Goal: Information Seeking & Learning: Learn about a topic

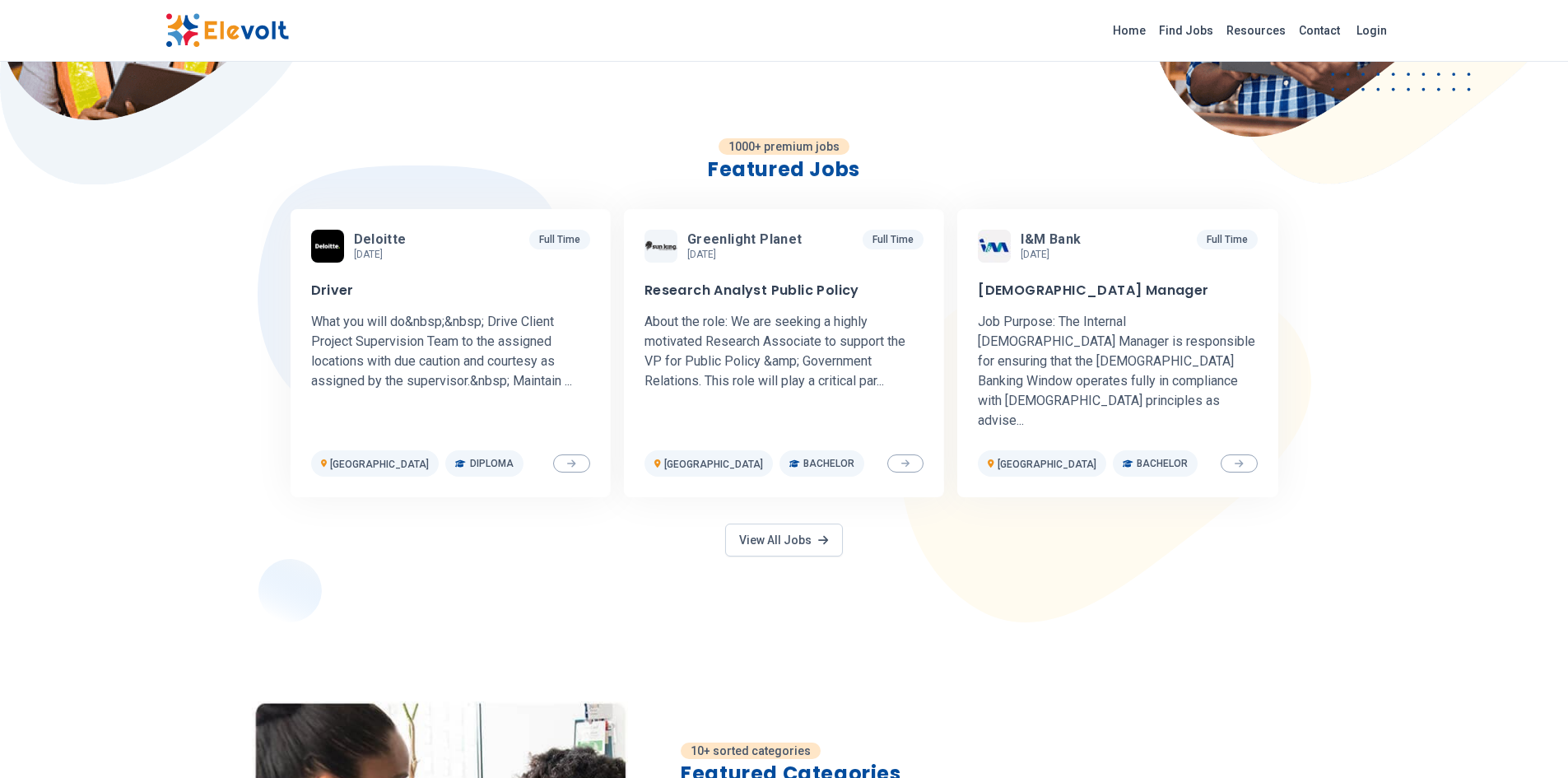
scroll to position [412, 0]
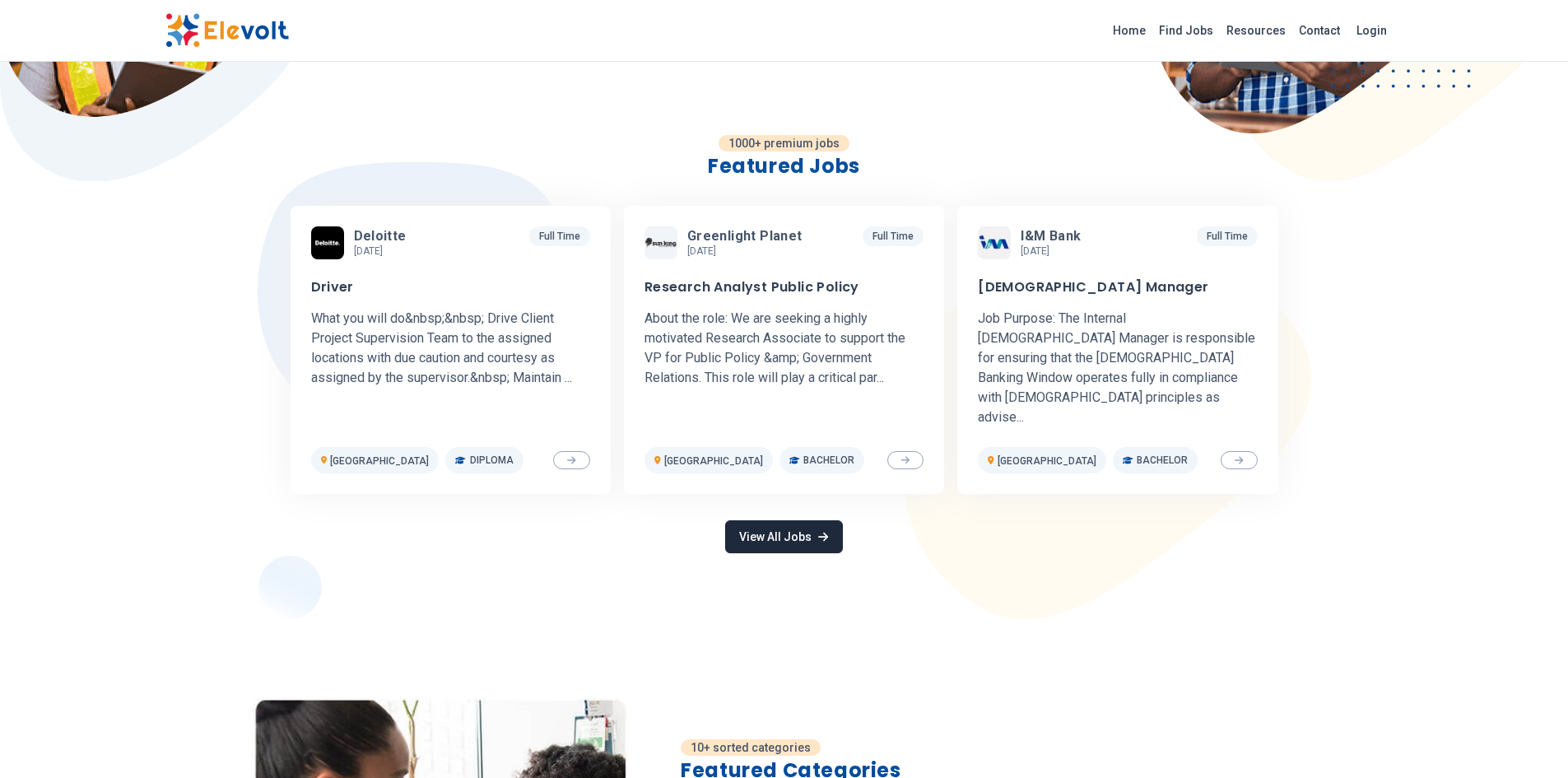
click at [818, 521] on link "View All Jobs" at bounding box center [784, 537] width 117 height 33
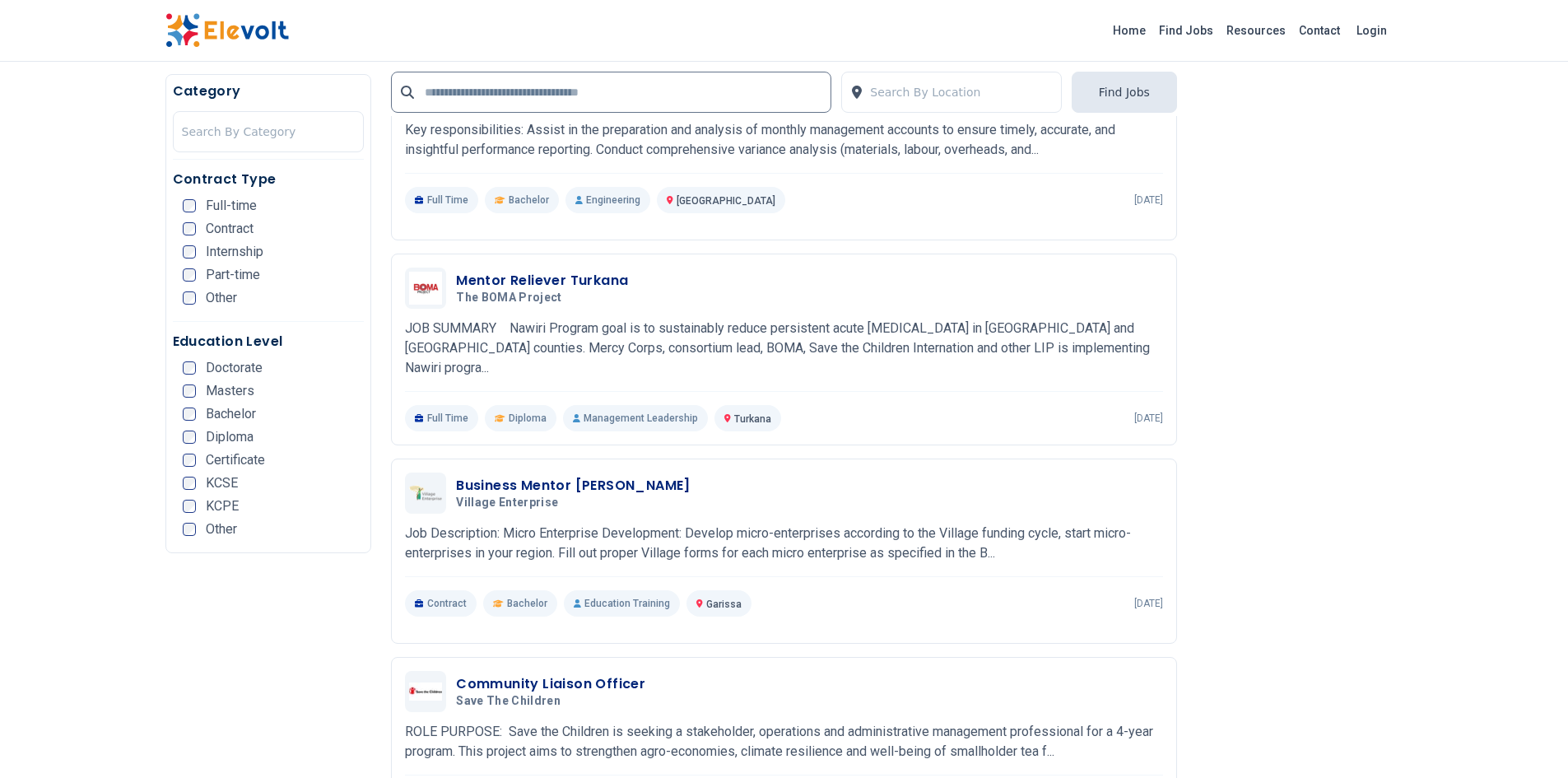
scroll to position [2152, 0]
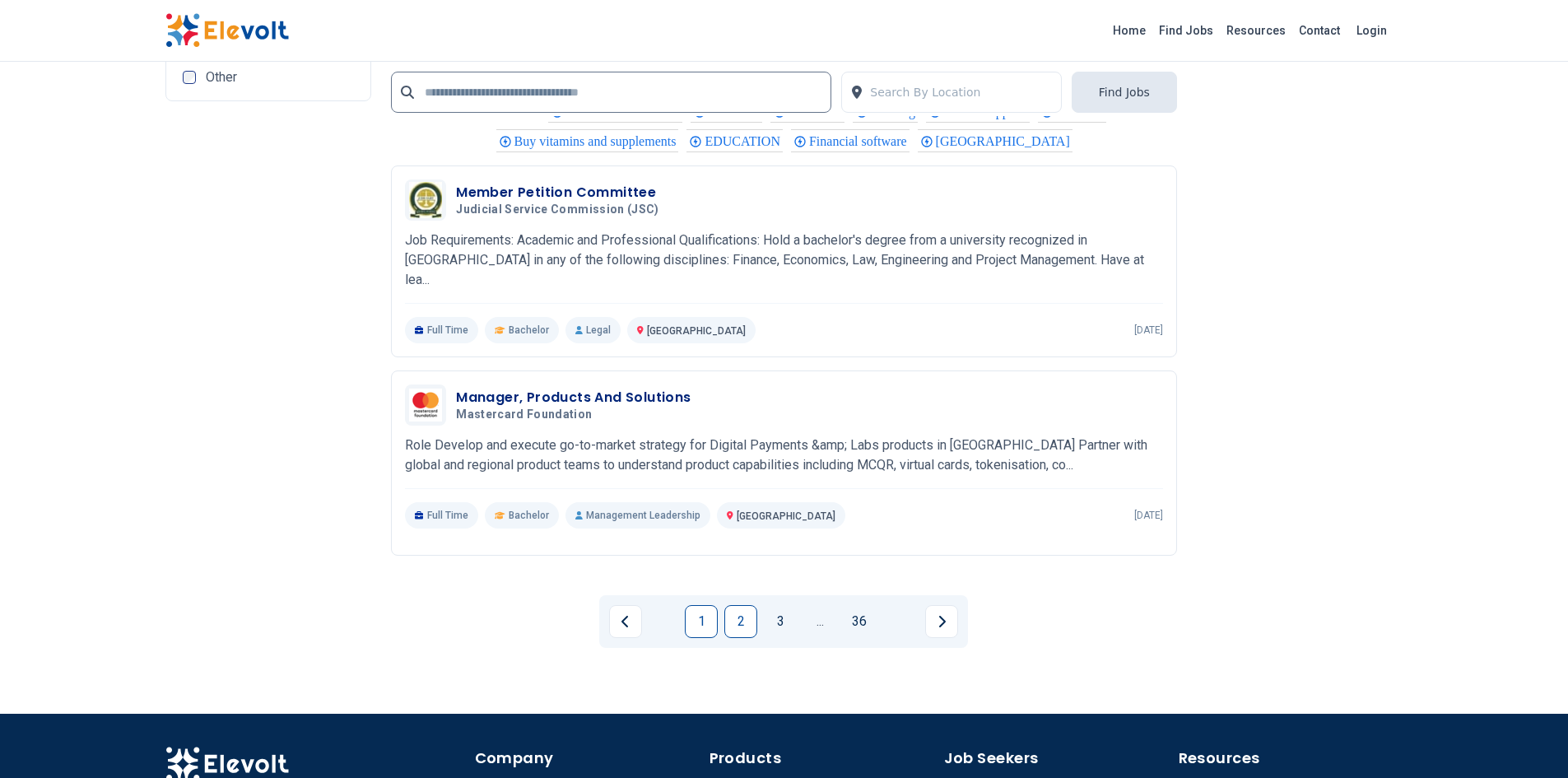
click at [744, 605] on link "2" at bounding box center [741, 621] width 33 height 33
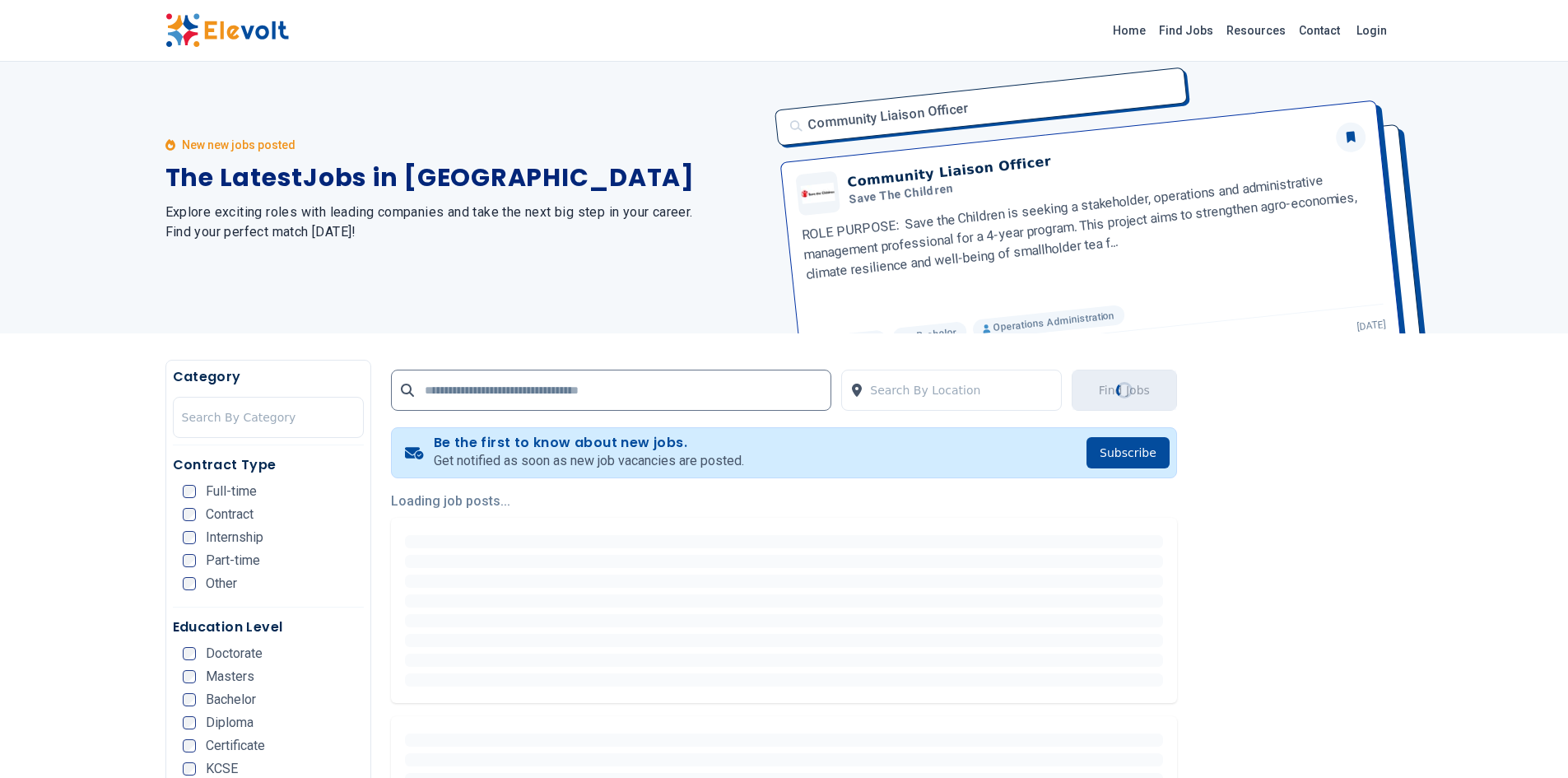
scroll to position [0, 0]
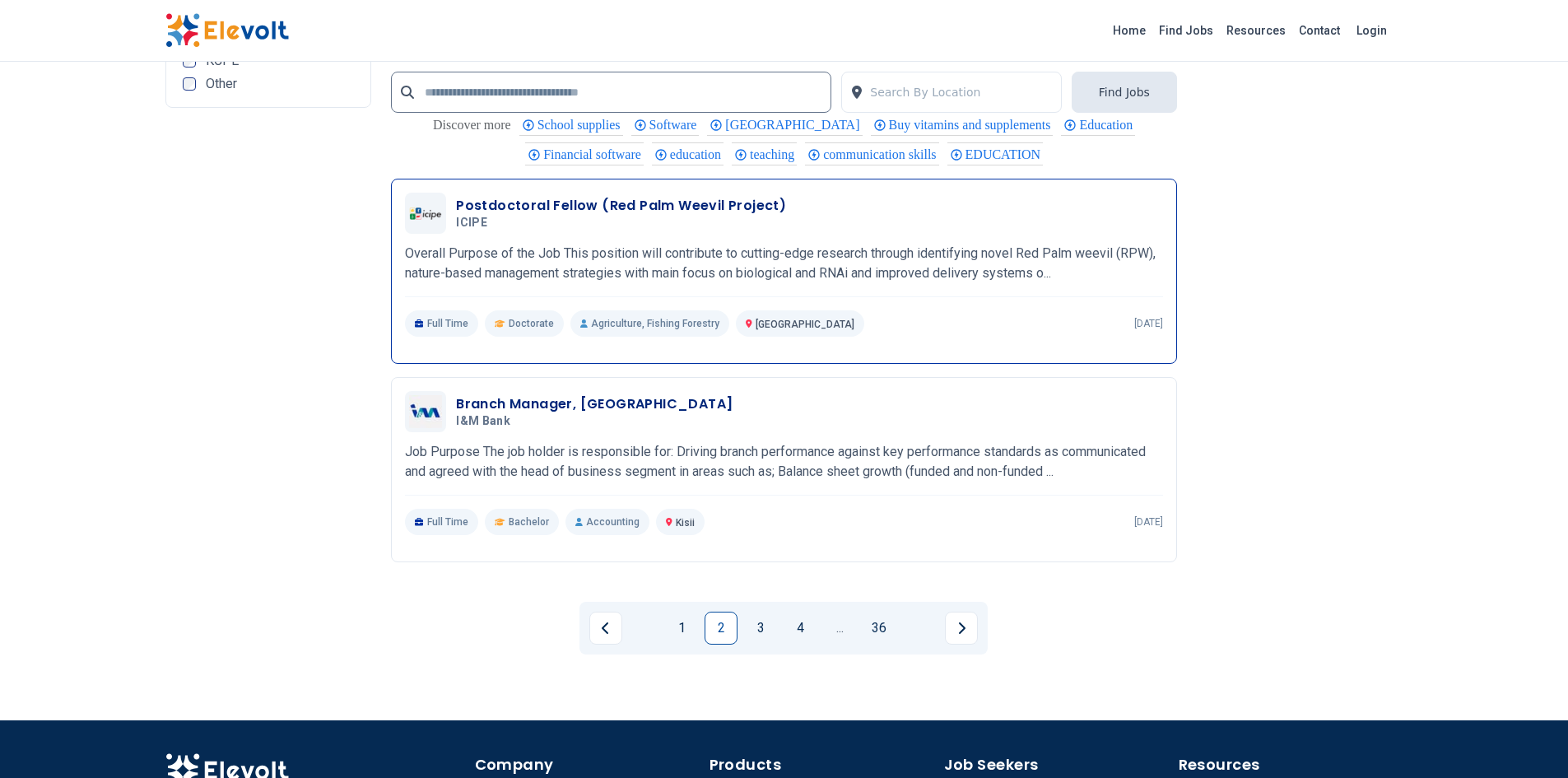
scroll to position [3293, 0]
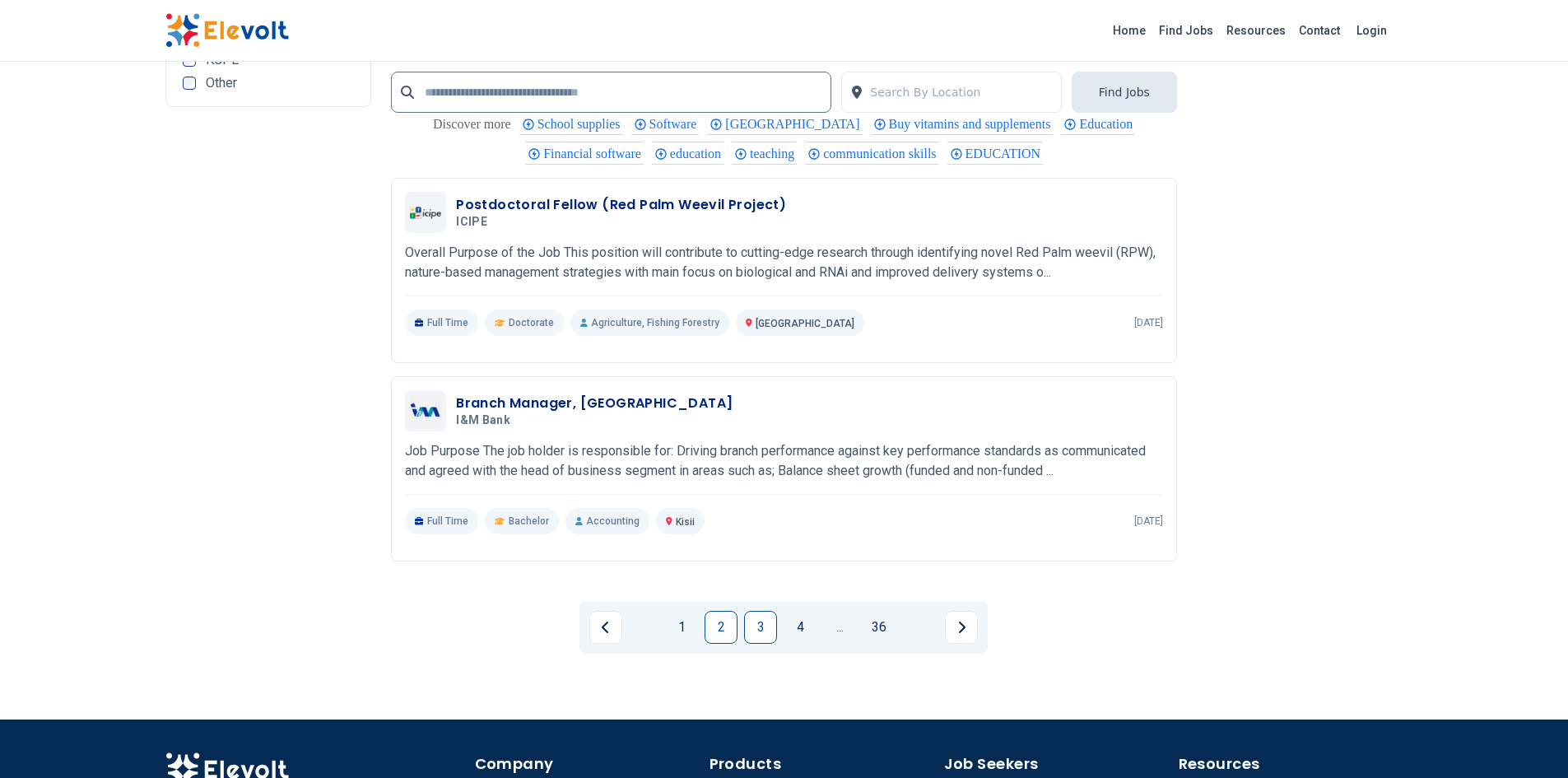
click at [753, 611] on link "3" at bounding box center [761, 627] width 33 height 33
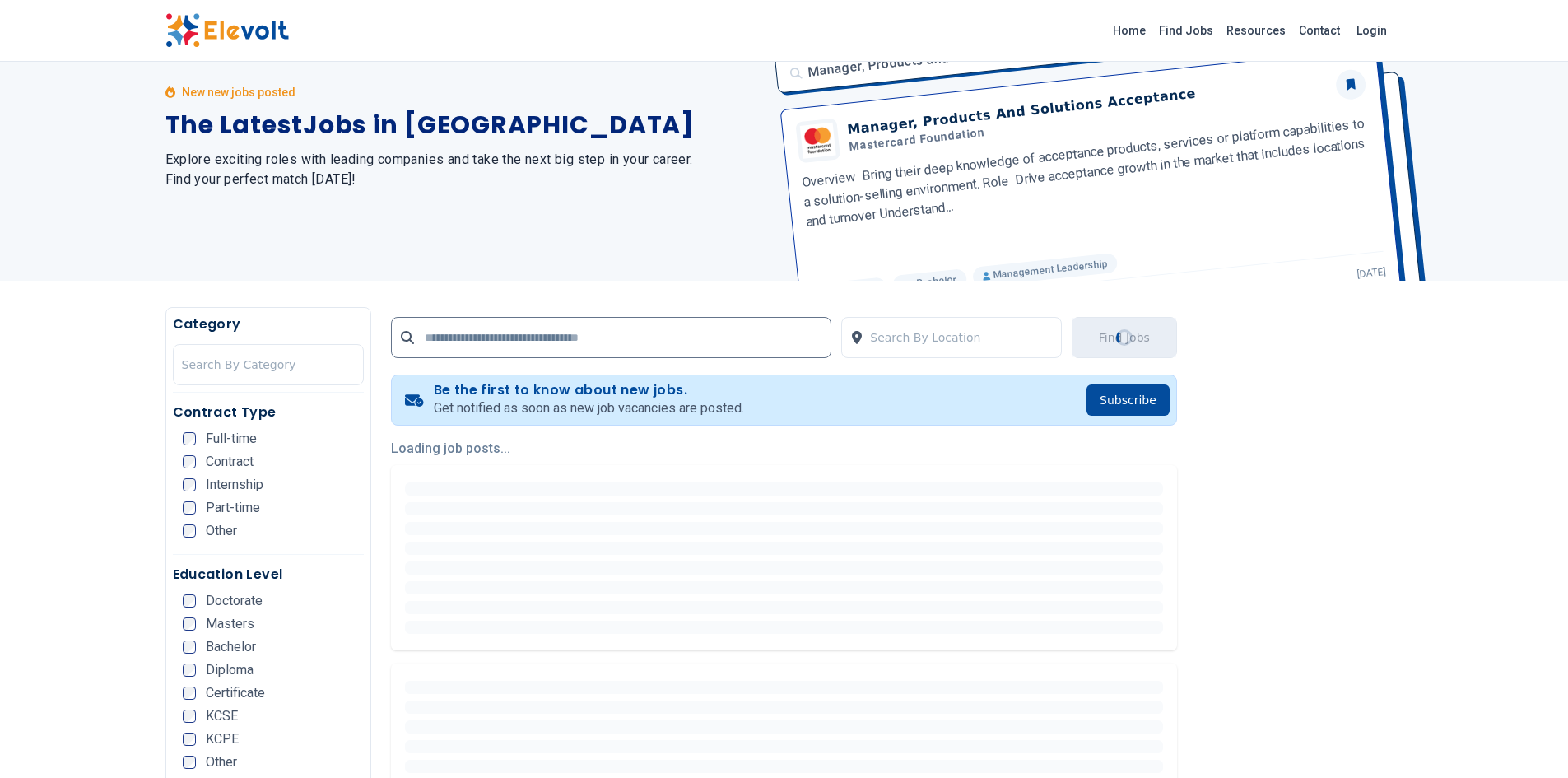
scroll to position [0, 0]
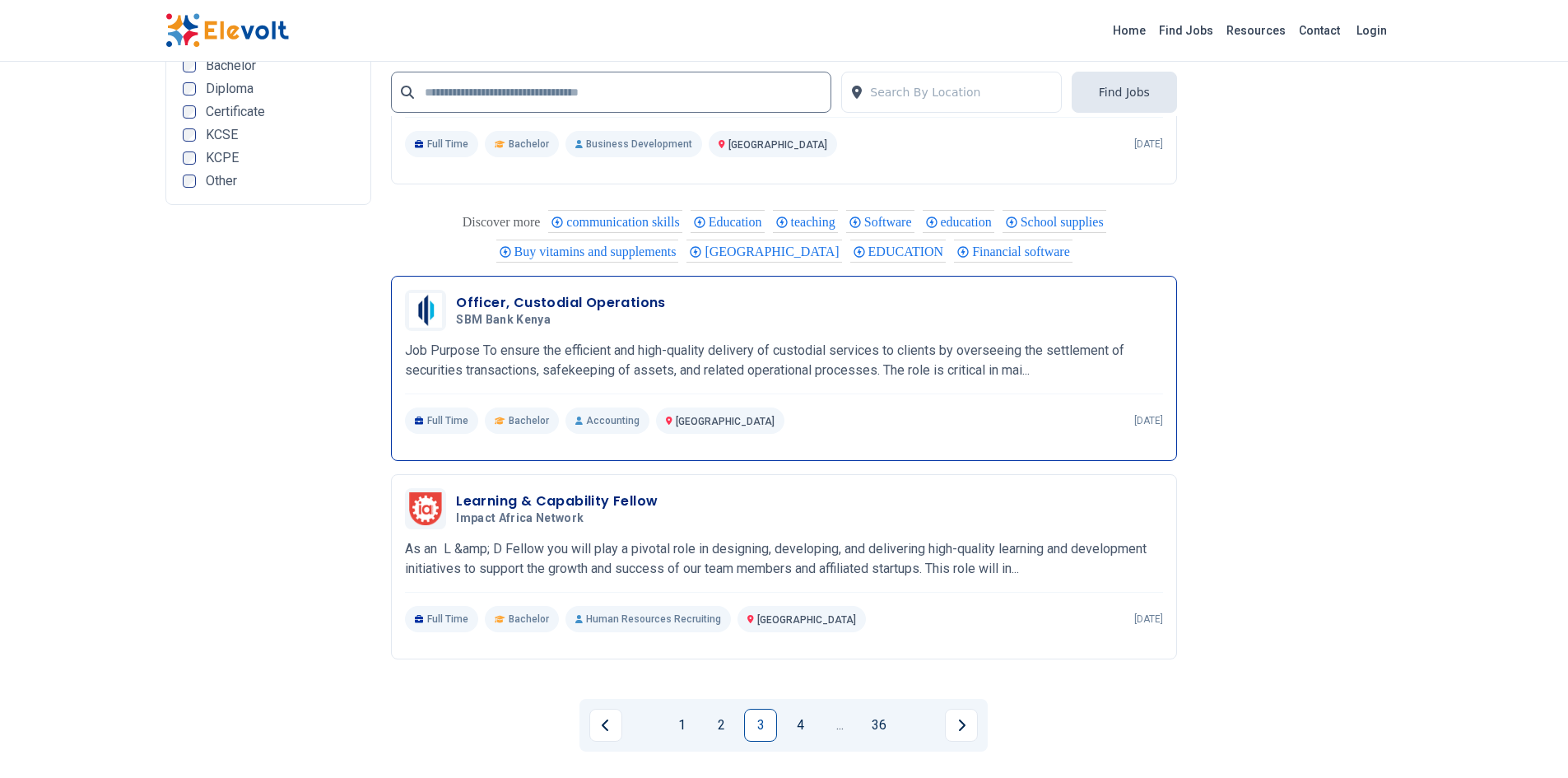
scroll to position [3128, 0]
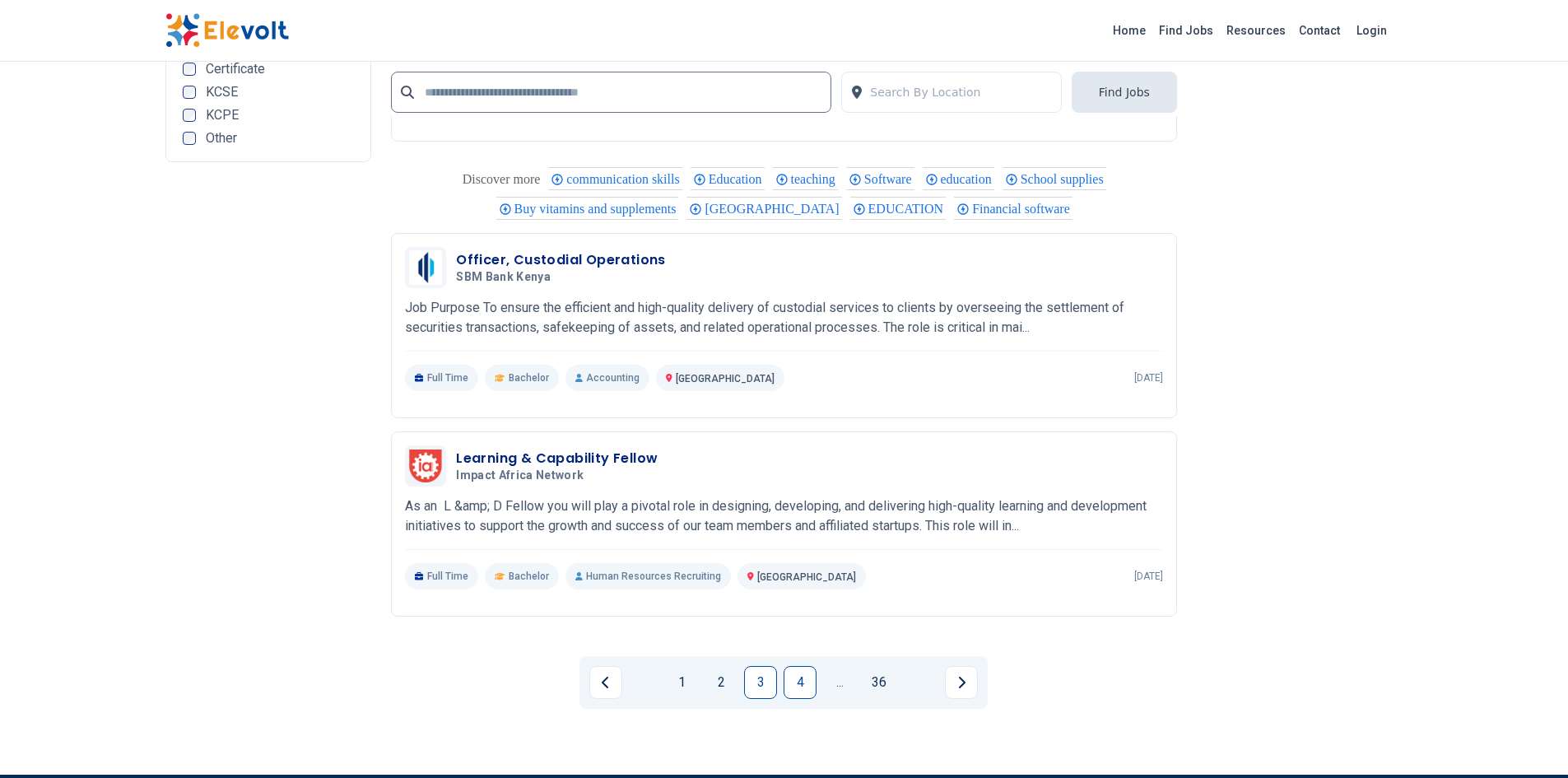
click at [791, 691] on link "4" at bounding box center [801, 682] width 33 height 33
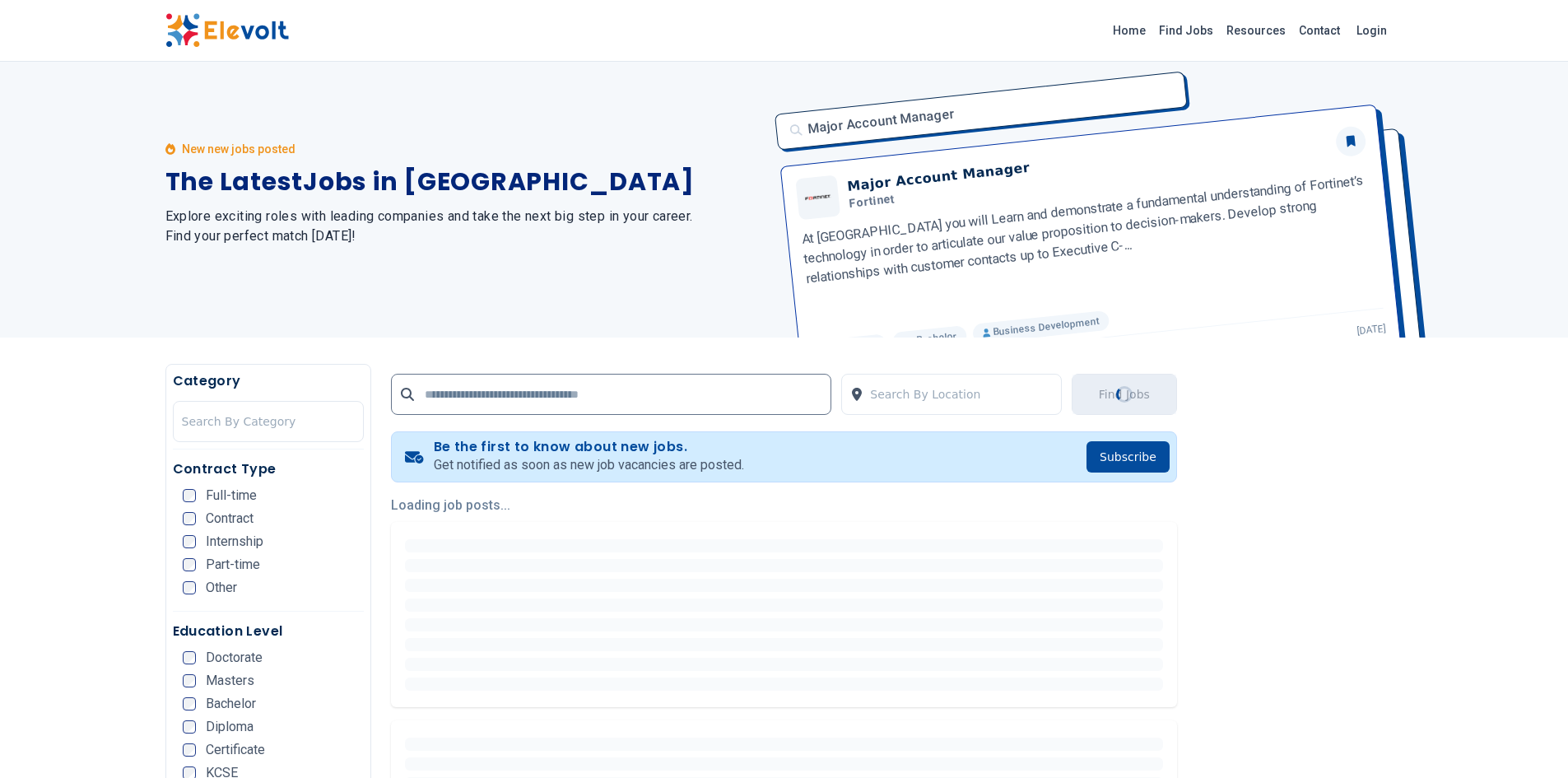
scroll to position [0, 0]
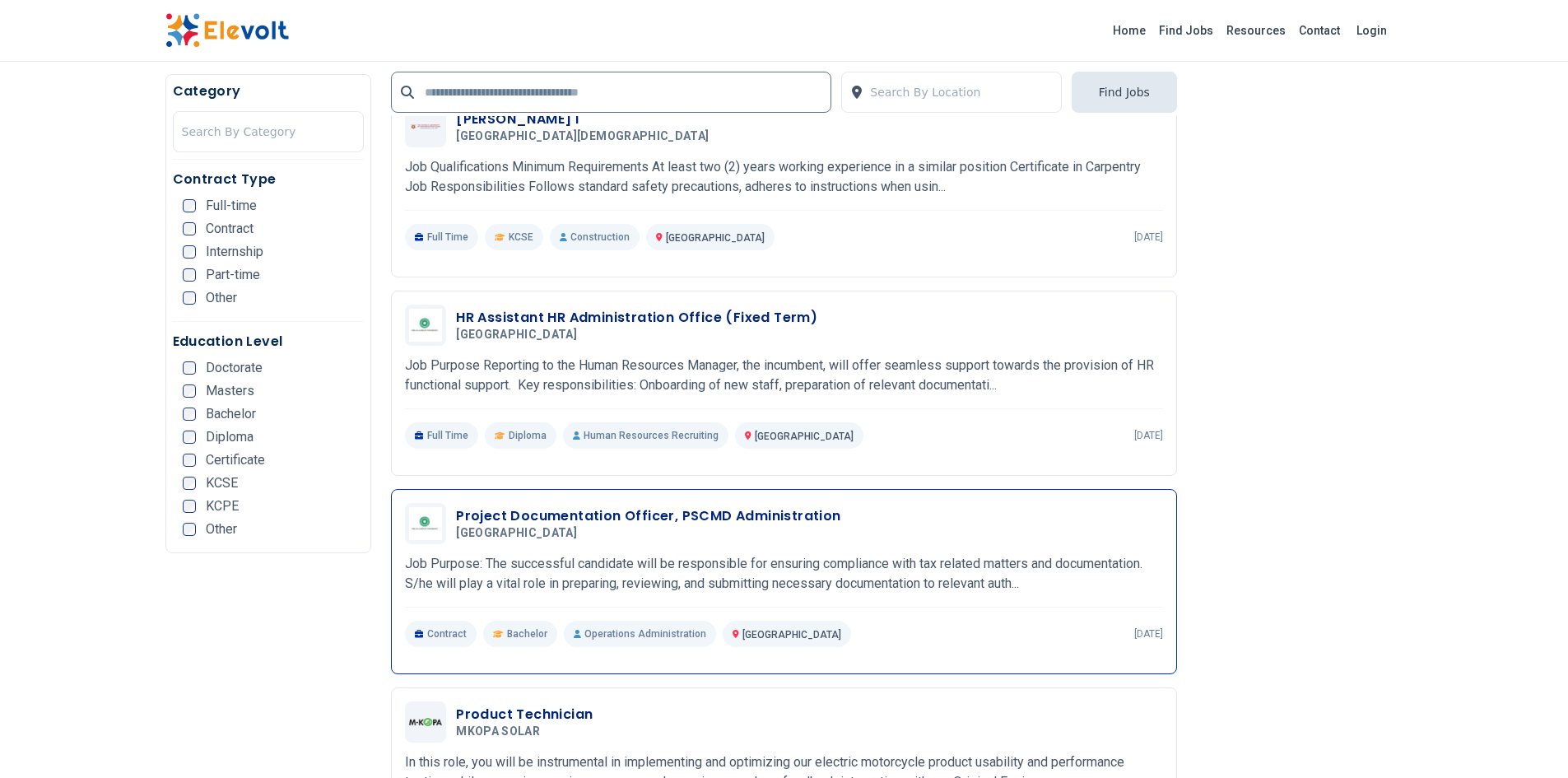
scroll to position [1482, 0]
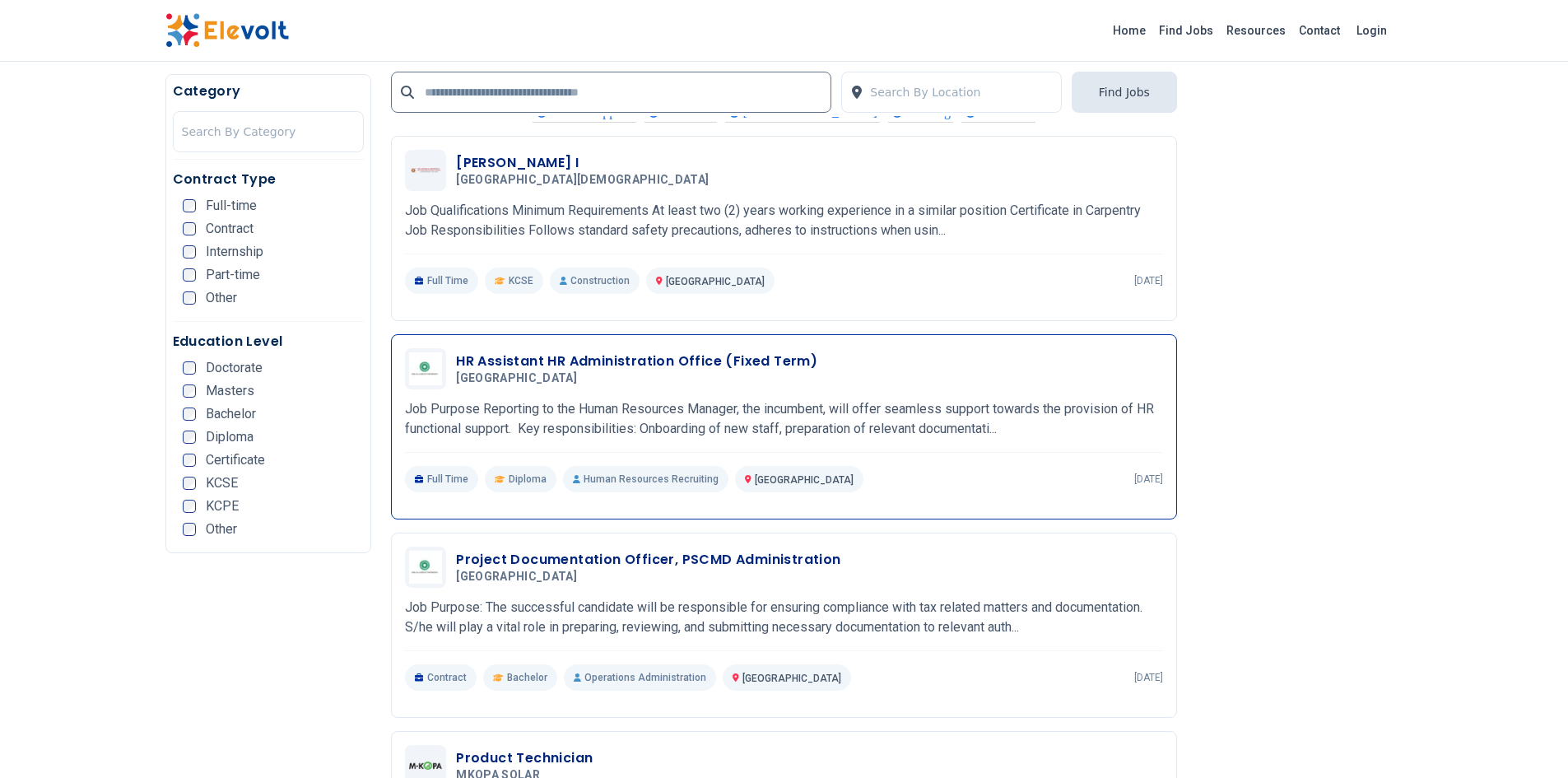
click at [547, 359] on h3 "HR Assistant HR Administration Office (Fixed Term)" at bounding box center [637, 361] width 361 height 20
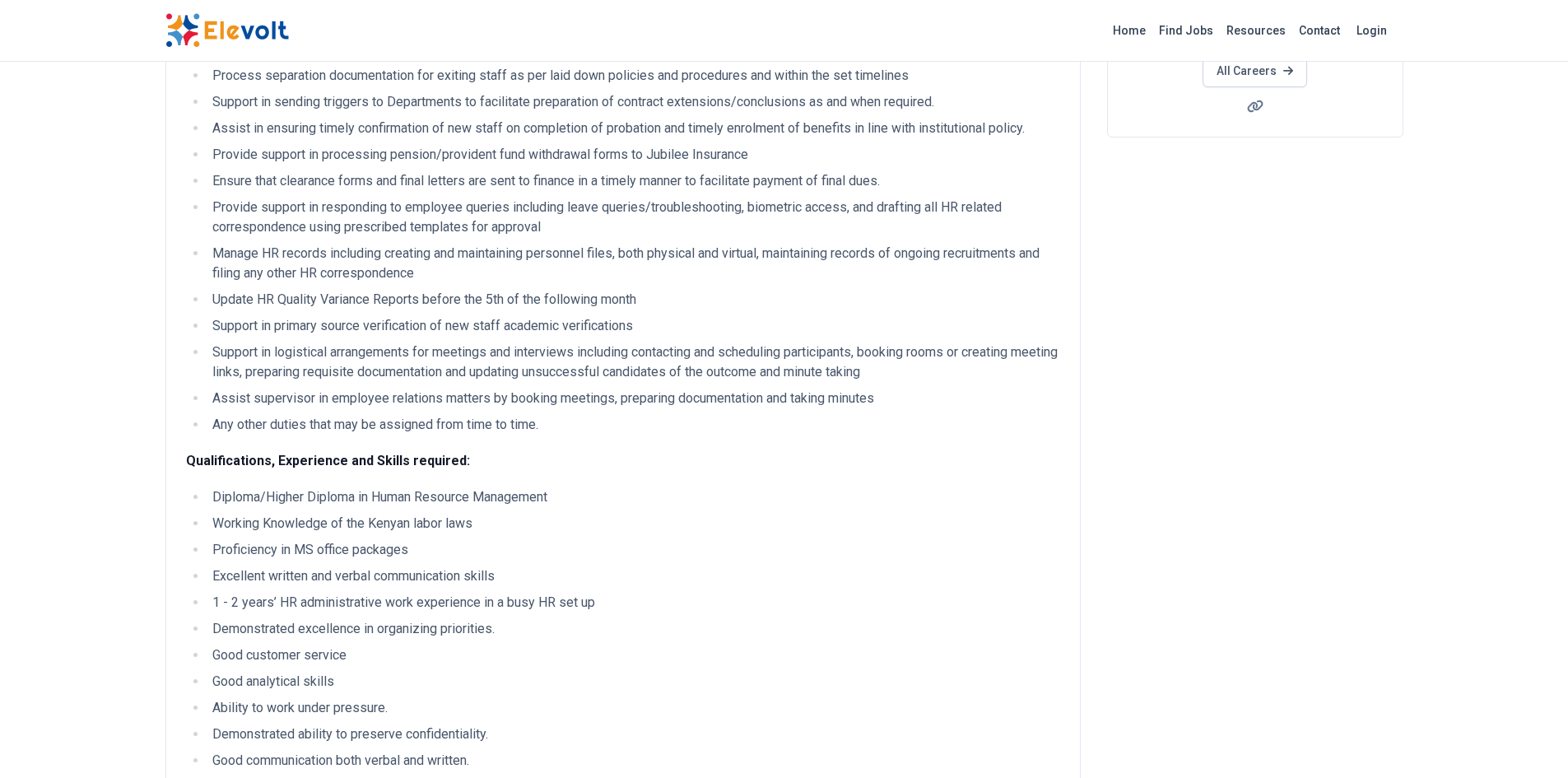
scroll to position [412, 0]
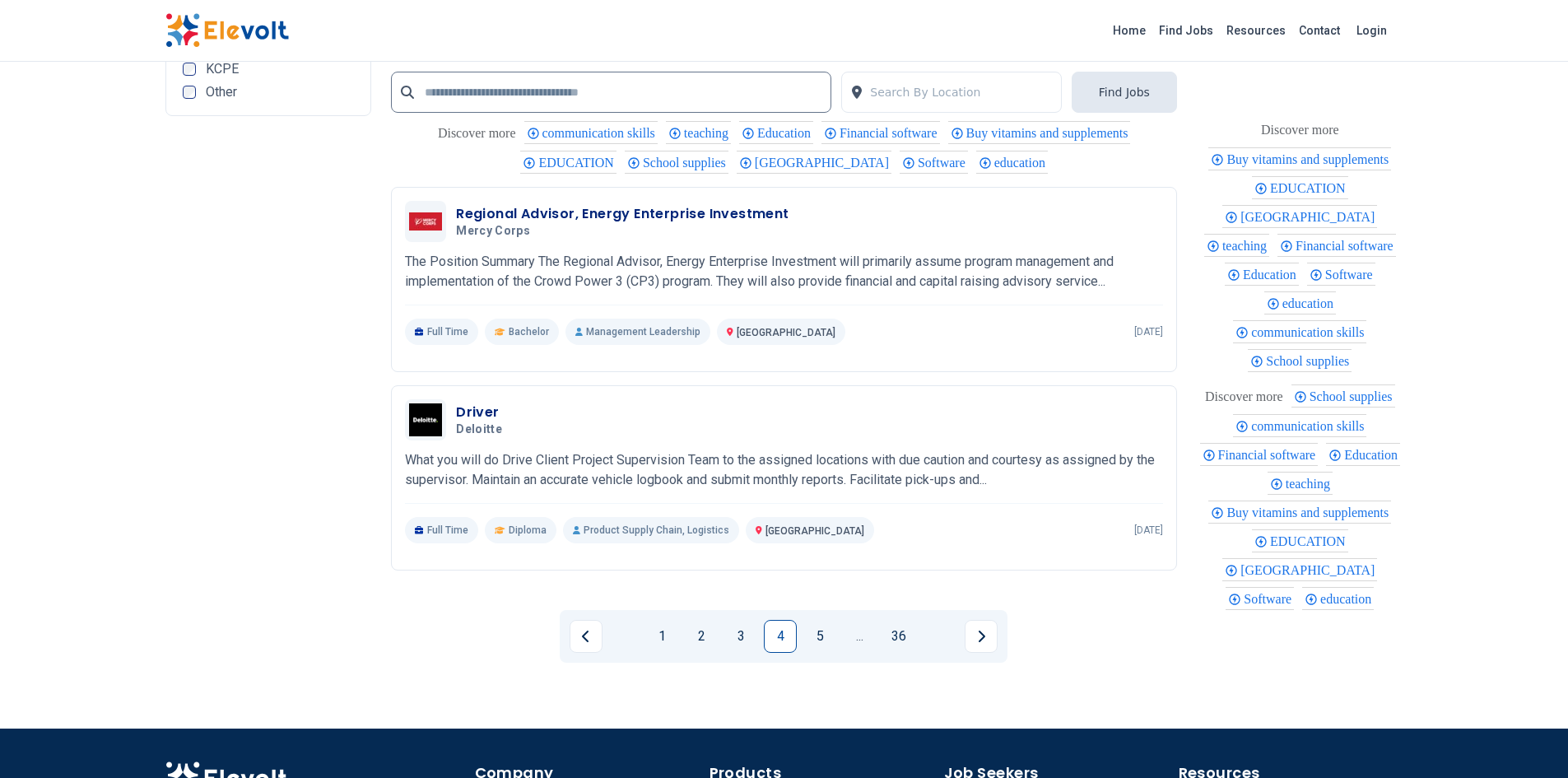
scroll to position [3293, 0]
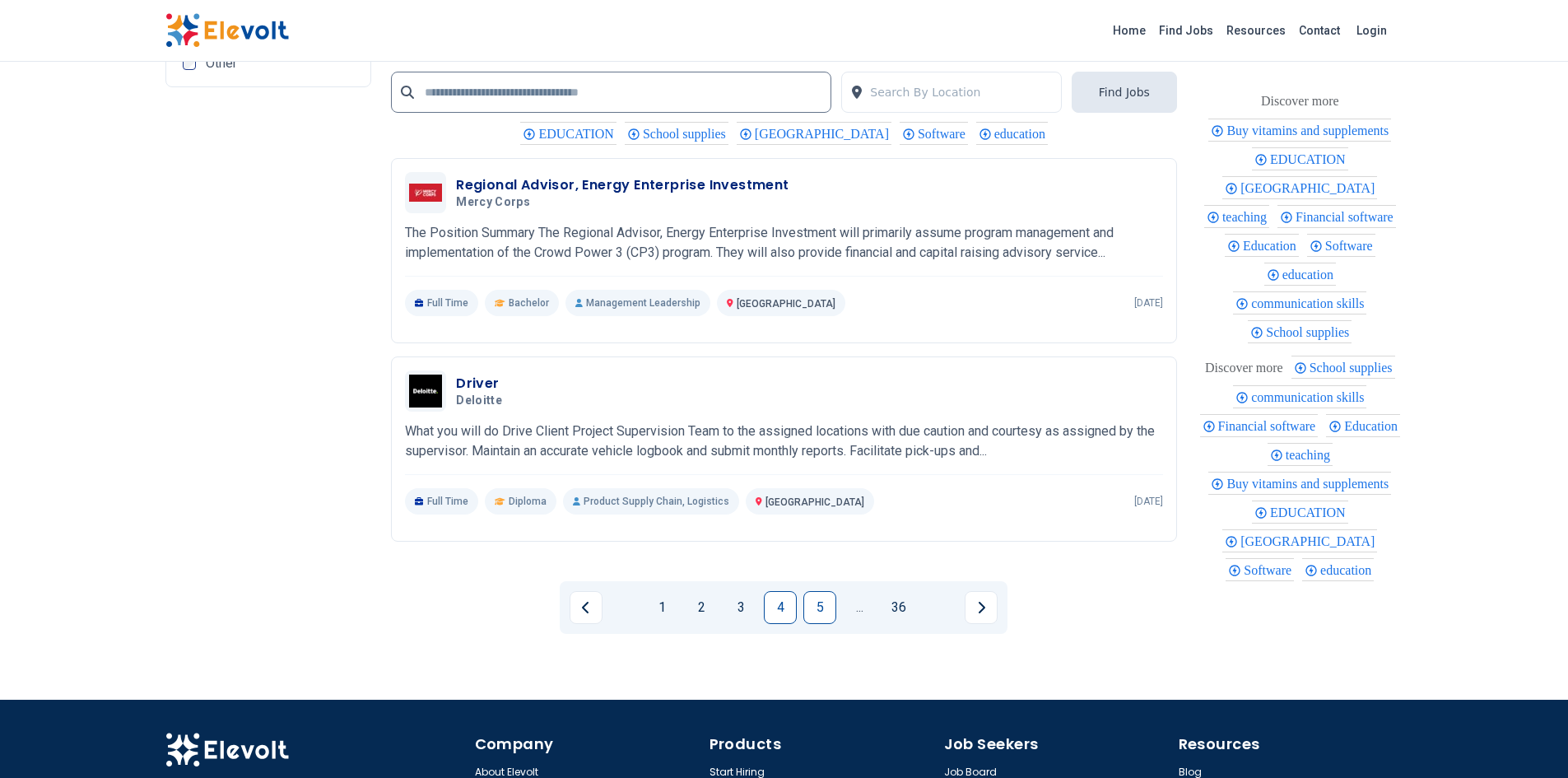
click at [813, 611] on link "5" at bounding box center [820, 607] width 33 height 33
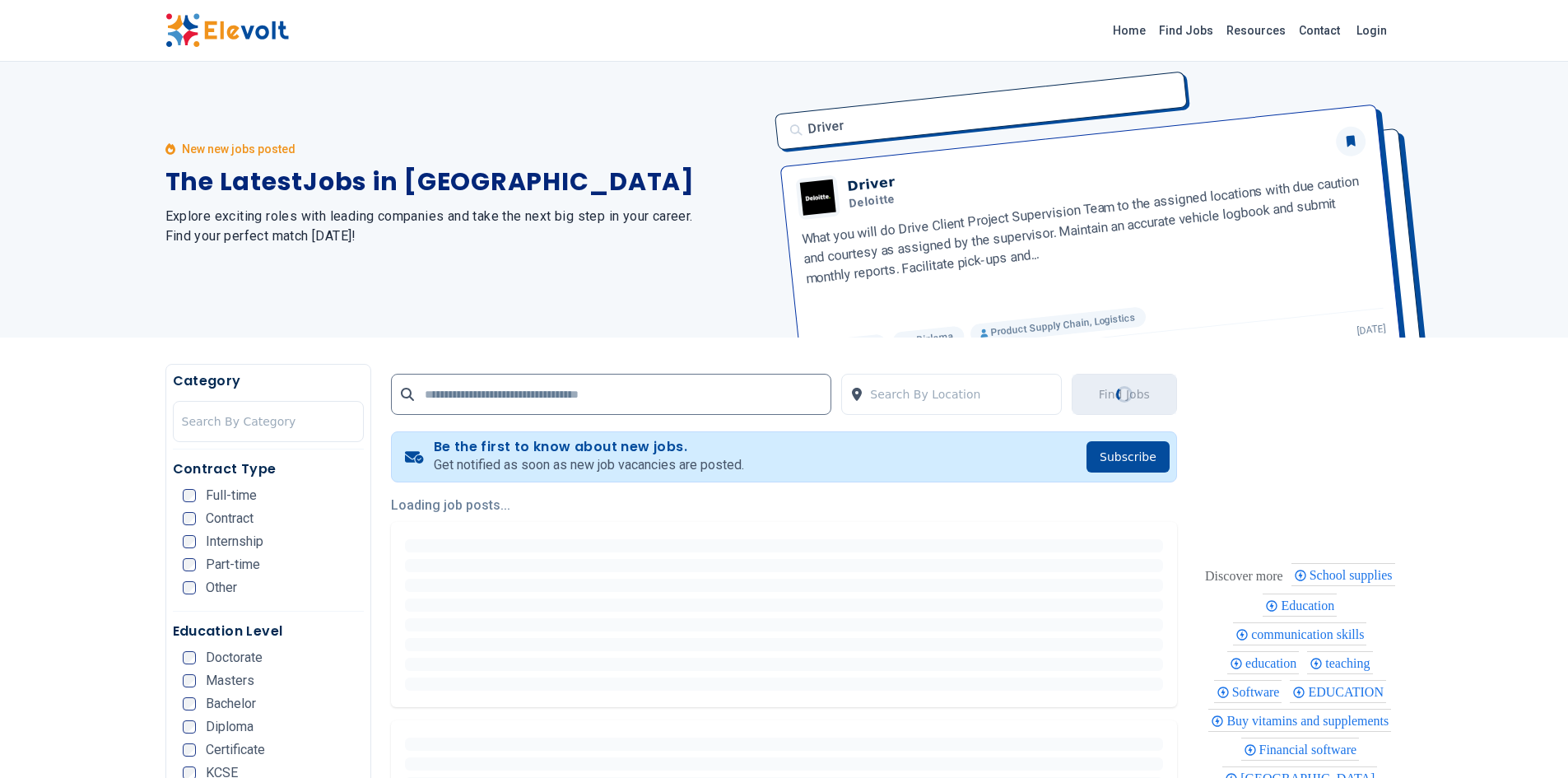
scroll to position [0, 0]
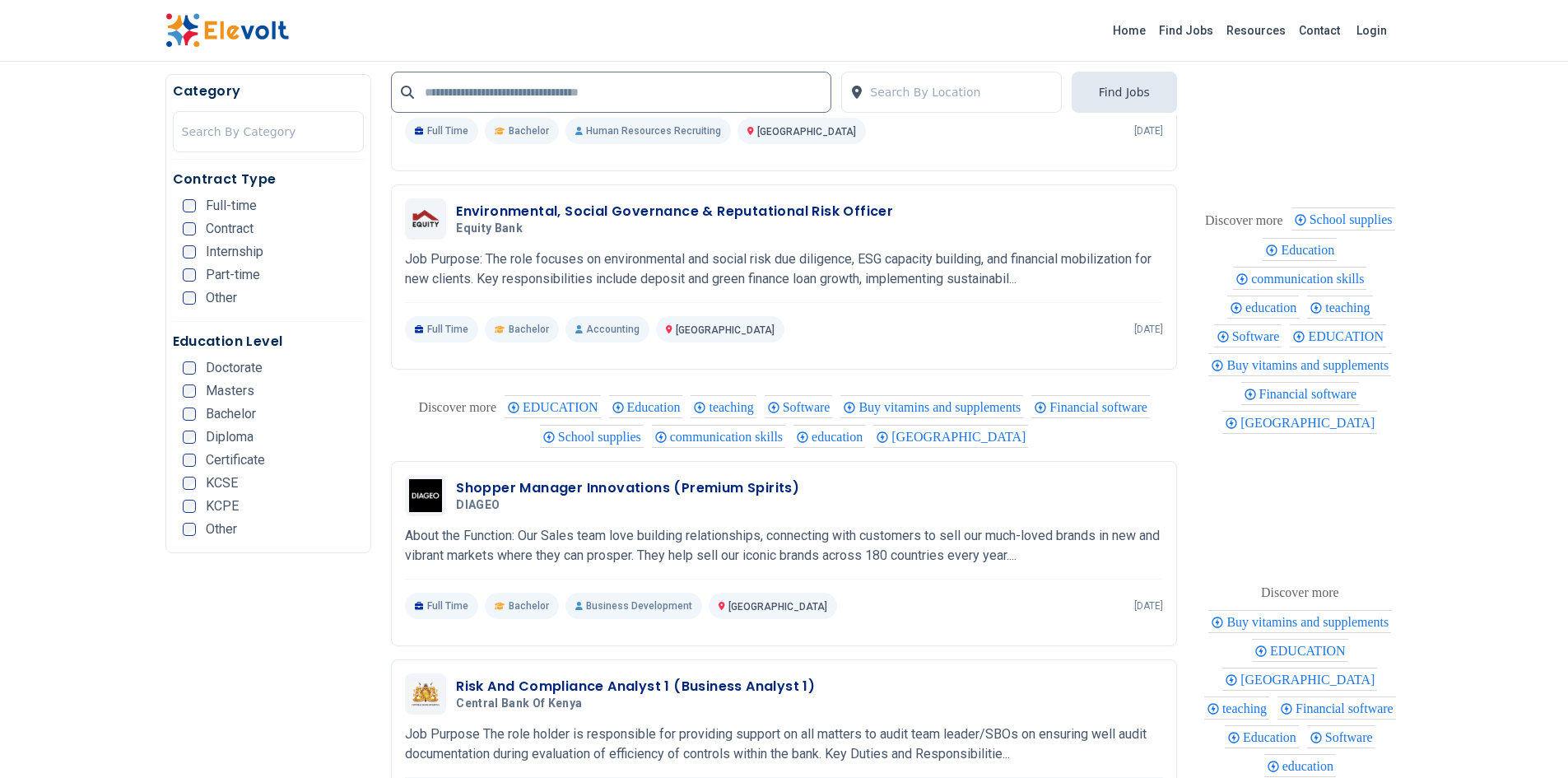
scroll to position [2150, 0]
